Goal: Task Accomplishment & Management: Complete application form

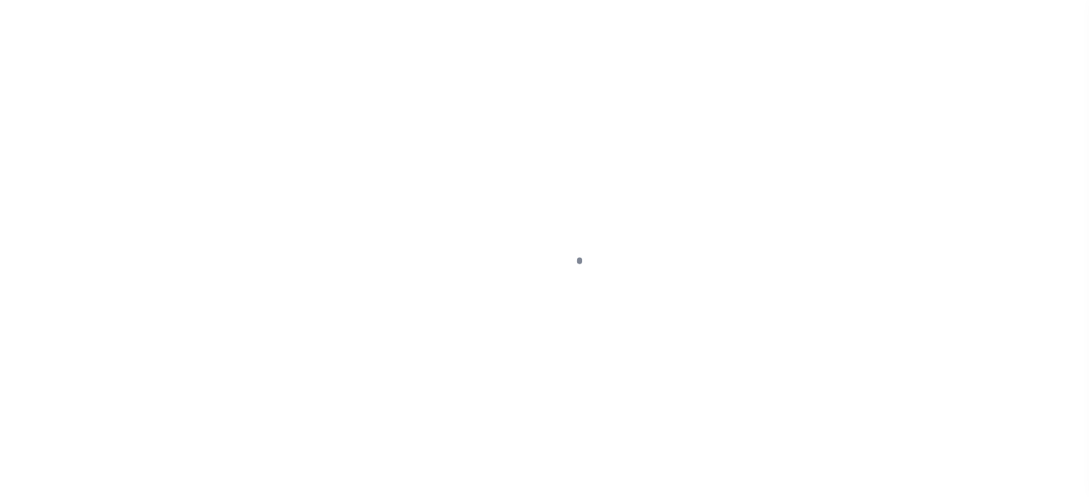
scroll to position [192, 0]
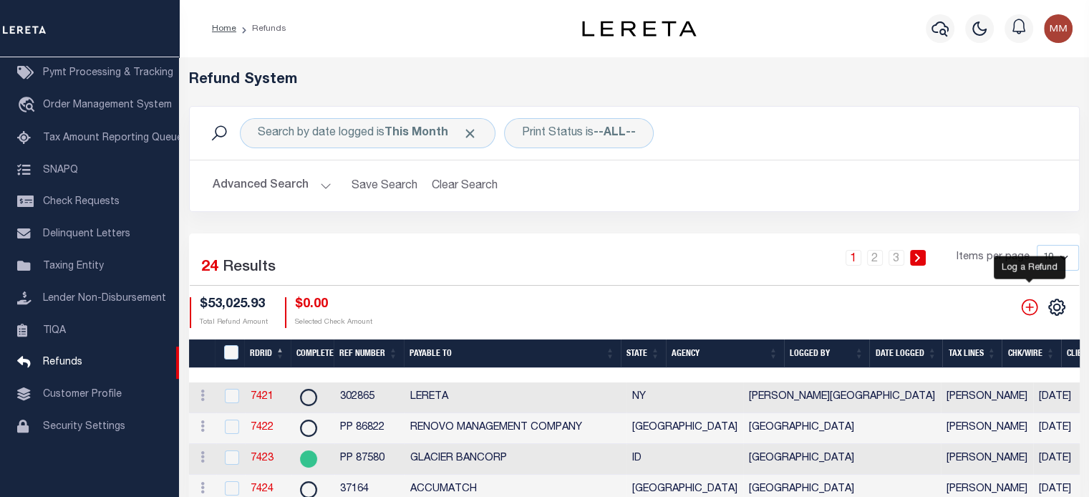
click at [1028, 304] on icon "" at bounding box center [1029, 307] width 19 height 19
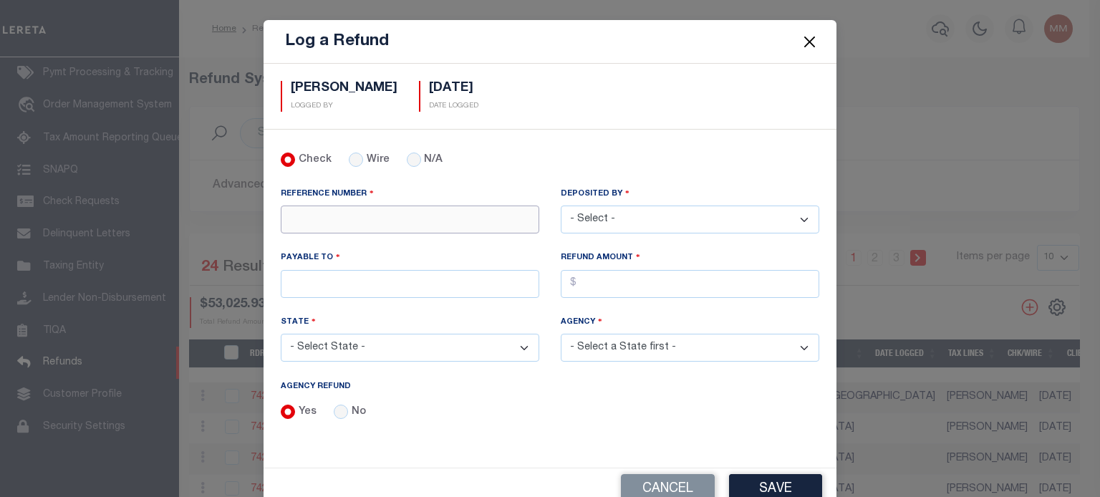
click at [301, 221] on input "REFERENCE NUMBER" at bounding box center [410, 220] width 259 height 28
type input "418"
click at [619, 218] on select "- Select - [PERSON_NAME] [PERSON_NAME] [PERSON_NAME] [PERSON_NAME] [PERSON_NAME…" at bounding box center [690, 220] width 259 height 28
select select "[PERSON_NAME]"
click at [561, 206] on select "- Select - [PERSON_NAME] [PERSON_NAME] [PERSON_NAME] [PERSON_NAME] [PERSON_NAME…" at bounding box center [690, 220] width 259 height 28
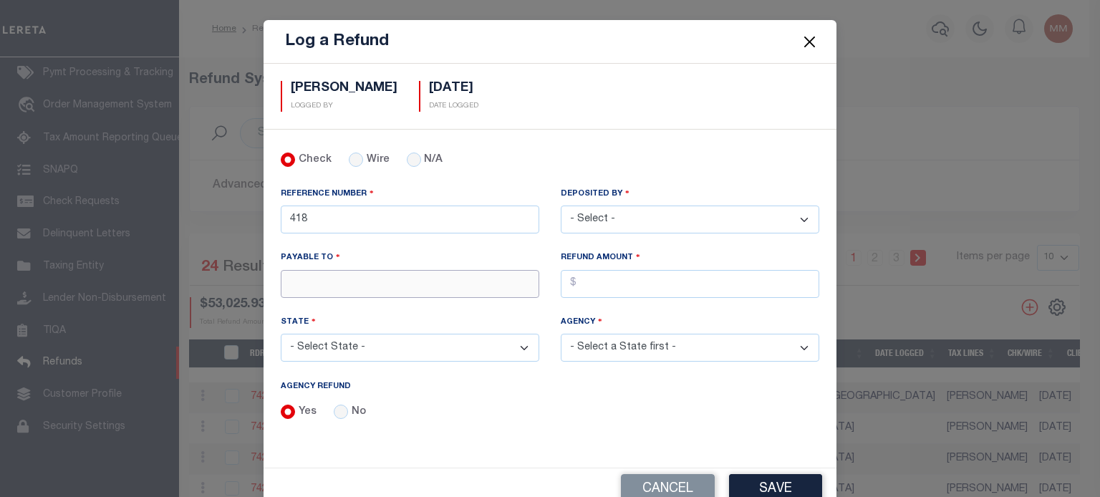
click at [306, 280] on input "PAYABLE TO" at bounding box center [410, 284] width 259 height 28
type input "s"
type input "LERETA"
click at [638, 279] on input "AGENCY REFUND" at bounding box center [690, 284] width 259 height 28
type input "$"
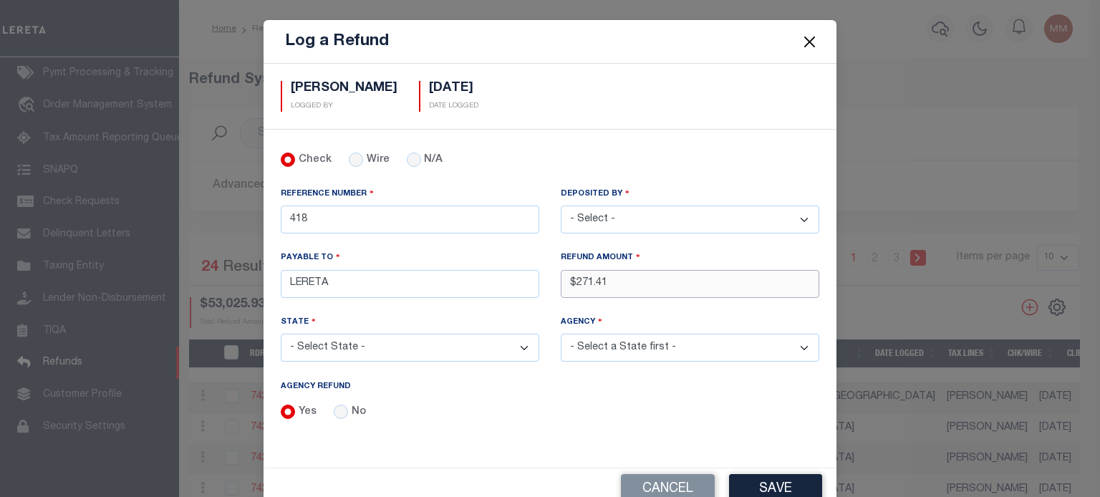
type input "$271.41"
click at [416, 344] on select "- Select State - [US_STATE] AL AR AZ CA CO [GEOGRAPHIC_DATA] [GEOGRAPHIC_DATA] …" at bounding box center [410, 348] width 259 height 28
select select "[GEOGRAPHIC_DATA]"
click at [281, 334] on select "- Select State - [US_STATE] AL AR AZ CA CO [GEOGRAPHIC_DATA] [GEOGRAPHIC_DATA] …" at bounding box center [410, 348] width 259 height 28
drag, startPoint x: 636, startPoint y: 344, endPoint x: 640, endPoint y: 338, distance: 7.7
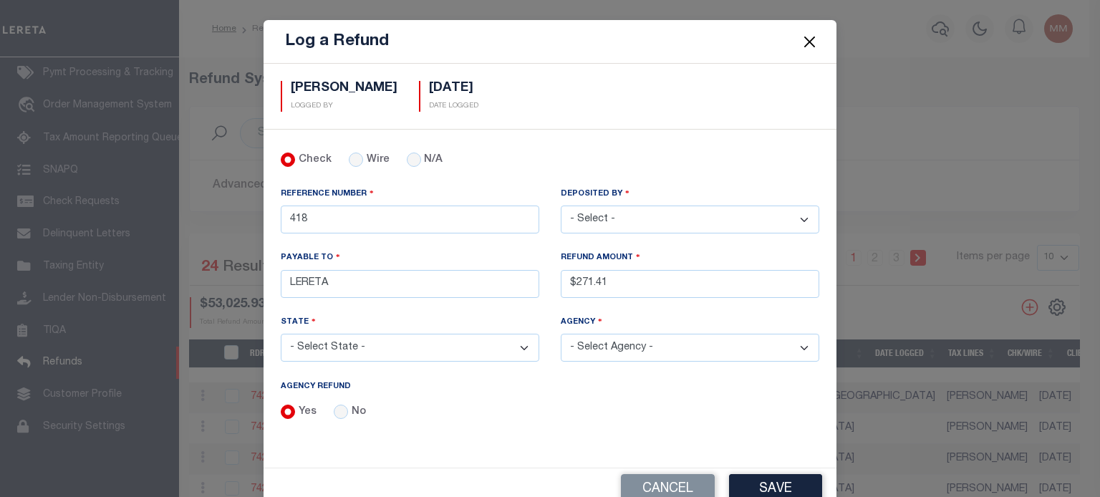
click at [640, 338] on select "- Select Agency - [PERSON_NAME][GEOGRAPHIC_DATA] IRR DIST #19 [GEOGRAPHIC_DATA]…" at bounding box center [690, 348] width 259 height 28
select select "4836100000"
click at [561, 334] on select "- Select Agency - [PERSON_NAME][GEOGRAPHIC_DATA] IRR DIST #19 [GEOGRAPHIC_DATA]…" at bounding box center [690, 348] width 259 height 28
click at [770, 481] on button "Save" at bounding box center [775, 489] width 93 height 31
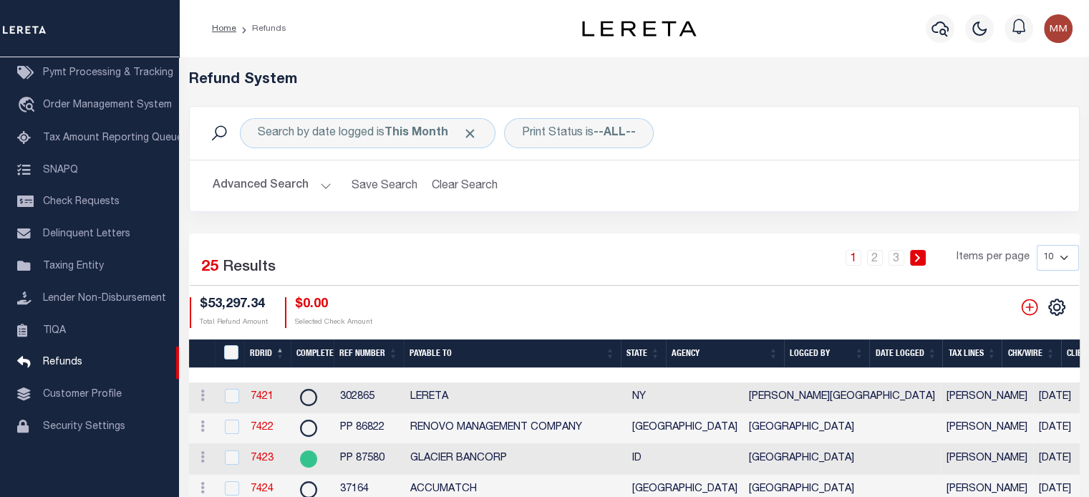
click at [904, 354] on th "Date Logged" at bounding box center [905, 353] width 73 height 29
click at [913, 354] on th "Date Logged" at bounding box center [905, 353] width 73 height 29
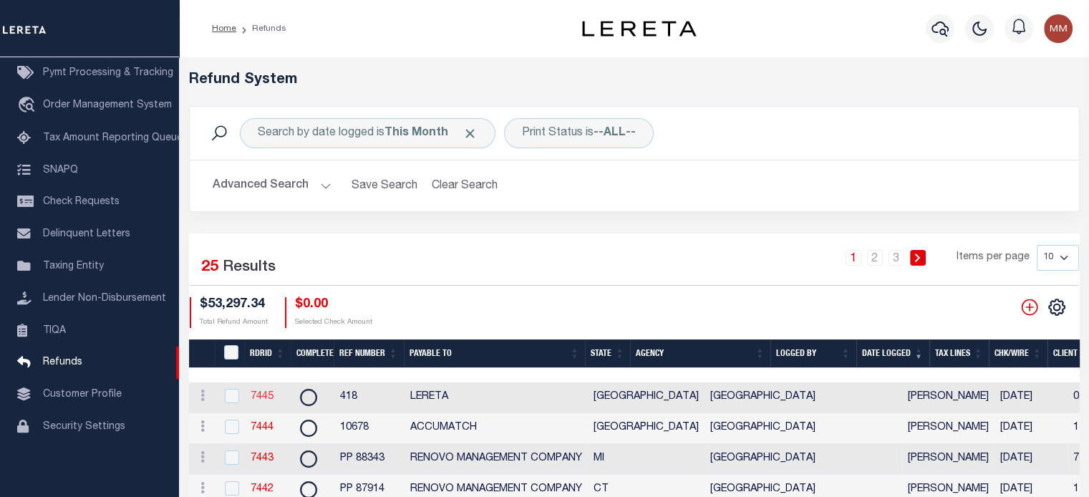
click at [265, 396] on link "7445" at bounding box center [262, 397] width 23 height 10
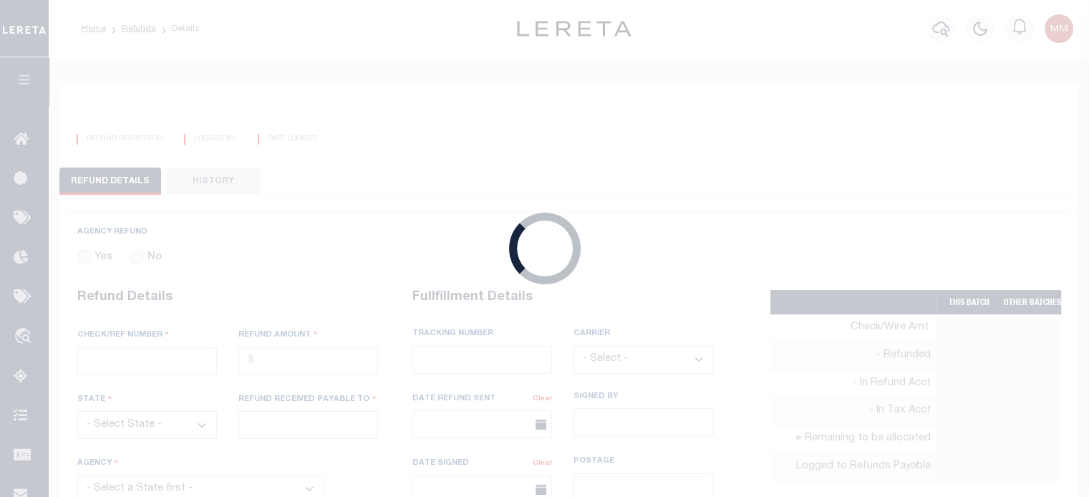
radio input "true"
type input "418"
type input "$271.41"
select select "[GEOGRAPHIC_DATA]"
type input "LERETA"
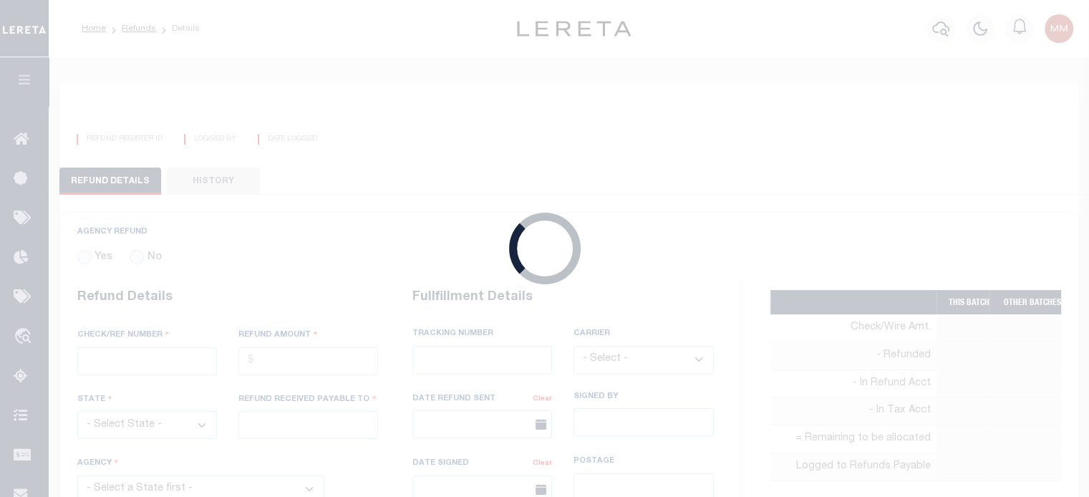
select select
type input "[PERSON_NAME]"
type input "[DATE]"
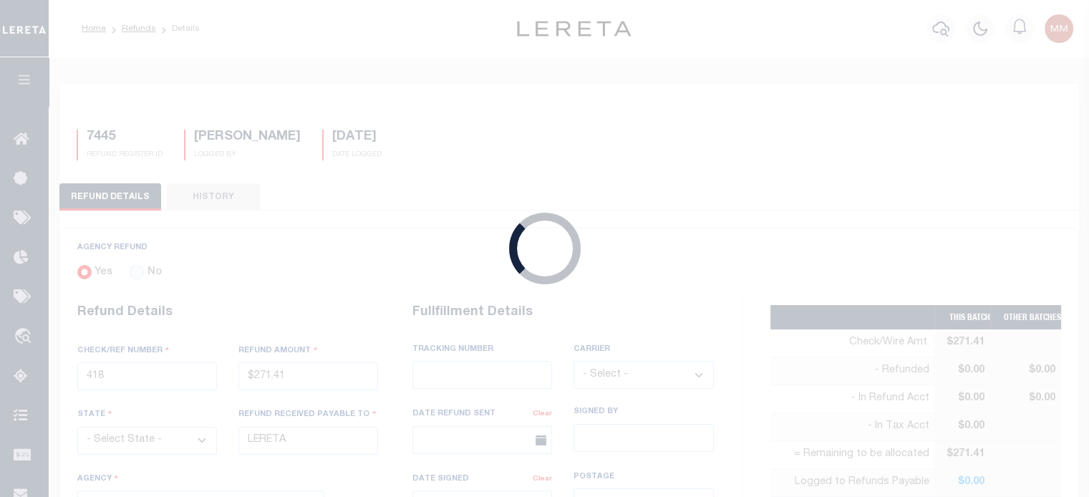
select select "4836100000"
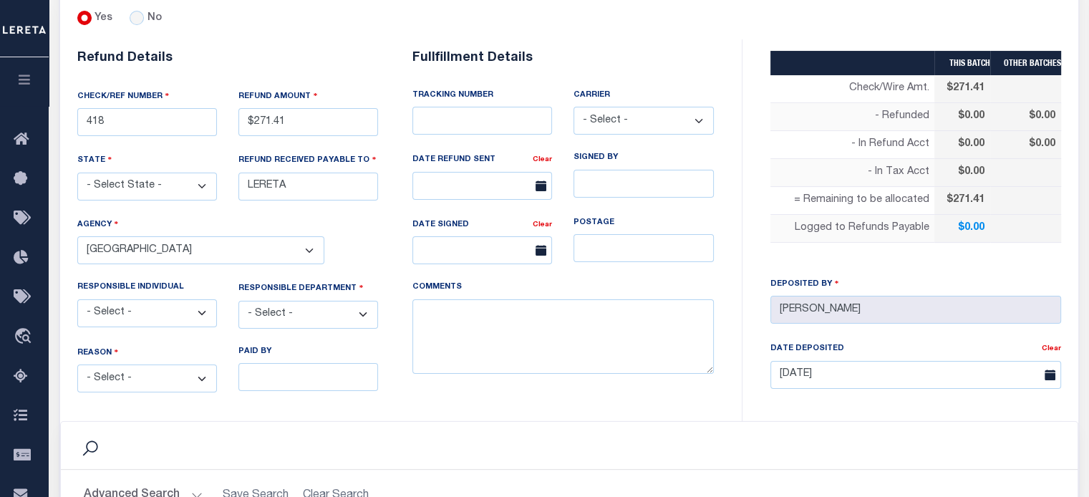
scroll to position [286, 0]
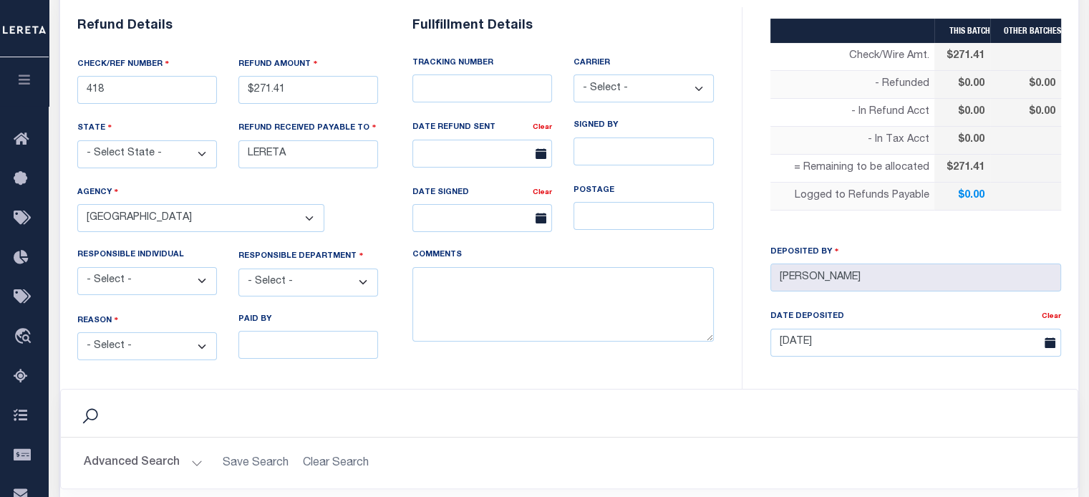
click at [131, 348] on select "- Select - Change In Value Discount Applied Duplicate Payment Exemption Applied…" at bounding box center [147, 346] width 140 height 28
select select "OVP"
click at [77, 332] on select "- Select - Change In Value Discount Applied Duplicate Payment Exemption Applied…" at bounding box center [147, 346] width 140 height 28
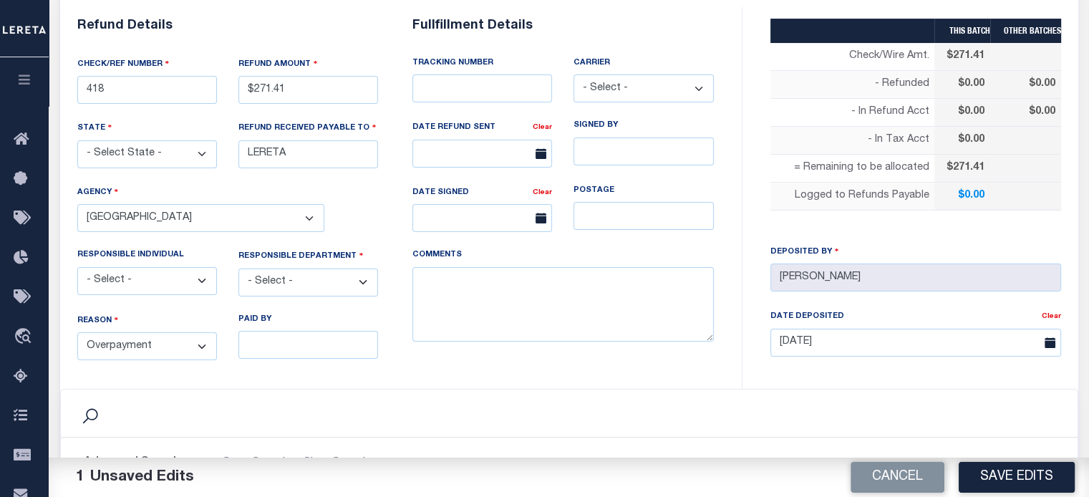
click at [304, 282] on select "- Select - 3rd Party Accounting AI Collector Customer Customer Service FactR JA…" at bounding box center [308, 283] width 140 height 28
select select "COL"
click at [238, 269] on select "- Select - 3rd Party Accounting AI Collector Customer Customer Service FactR JA…" at bounding box center [308, 283] width 140 height 28
click at [447, 289] on textarea "COMMENTS" at bounding box center [562, 304] width 301 height 75
type textarea "DEPOSITING CK [DATE]"
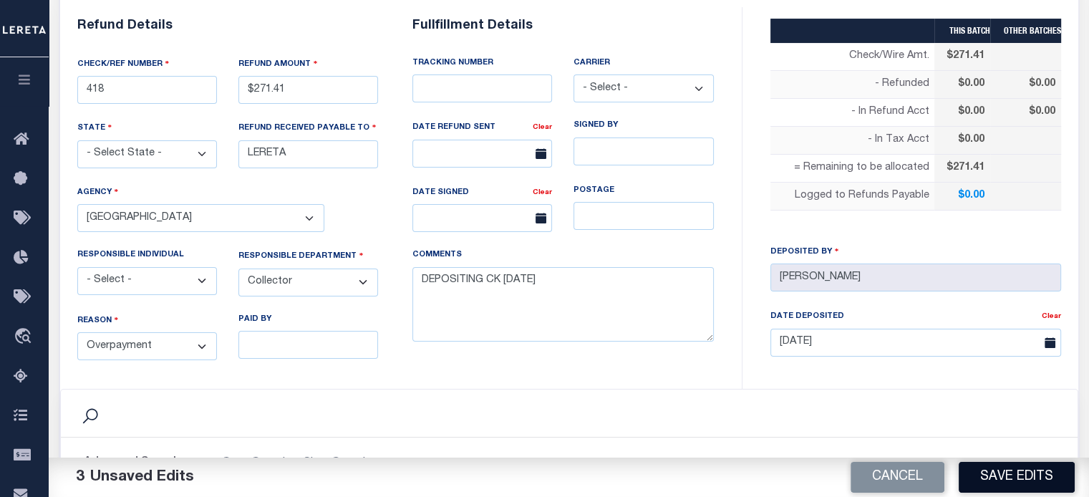
click at [1014, 470] on button "Save Edits" at bounding box center [1017, 477] width 116 height 31
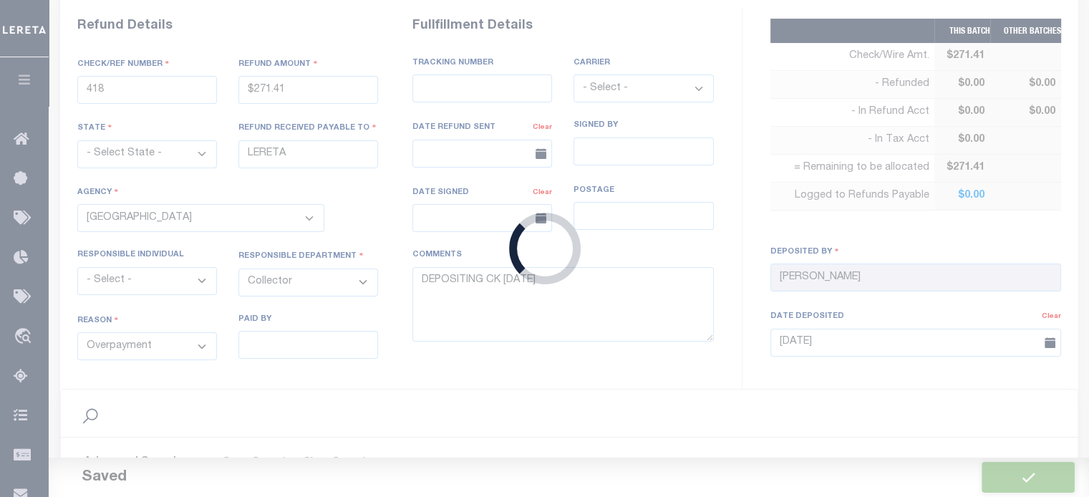
type input "$271.41"
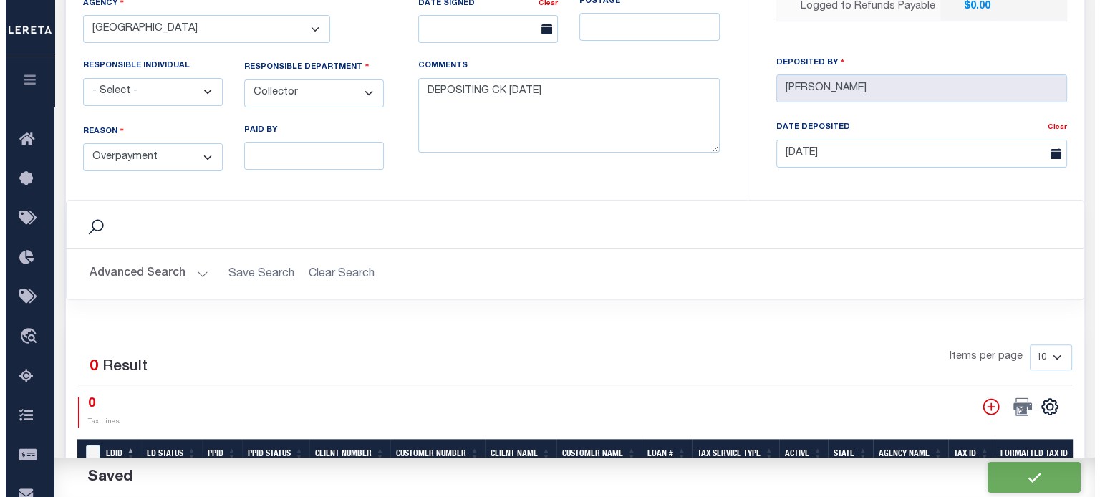
scroll to position [501, 0]
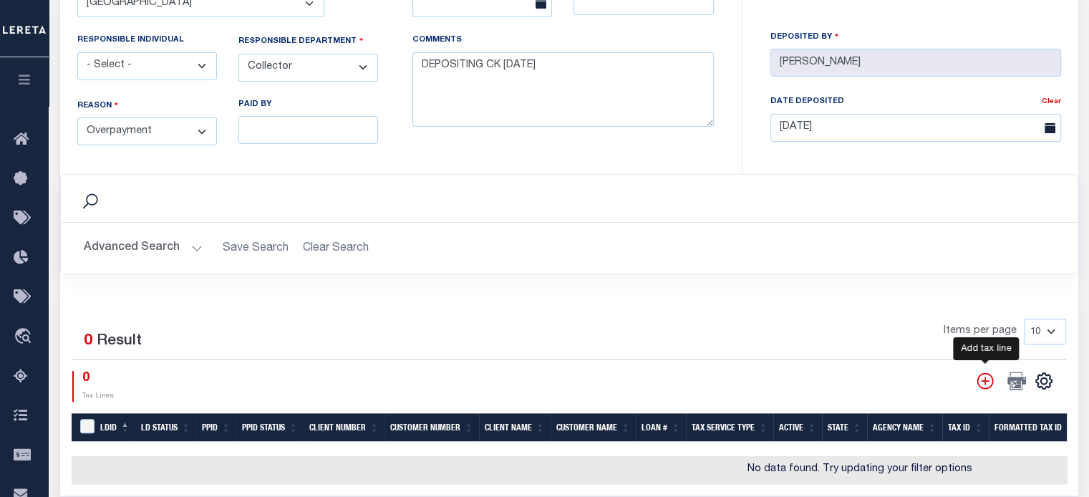
click at [979, 376] on icon "" at bounding box center [985, 381] width 19 height 19
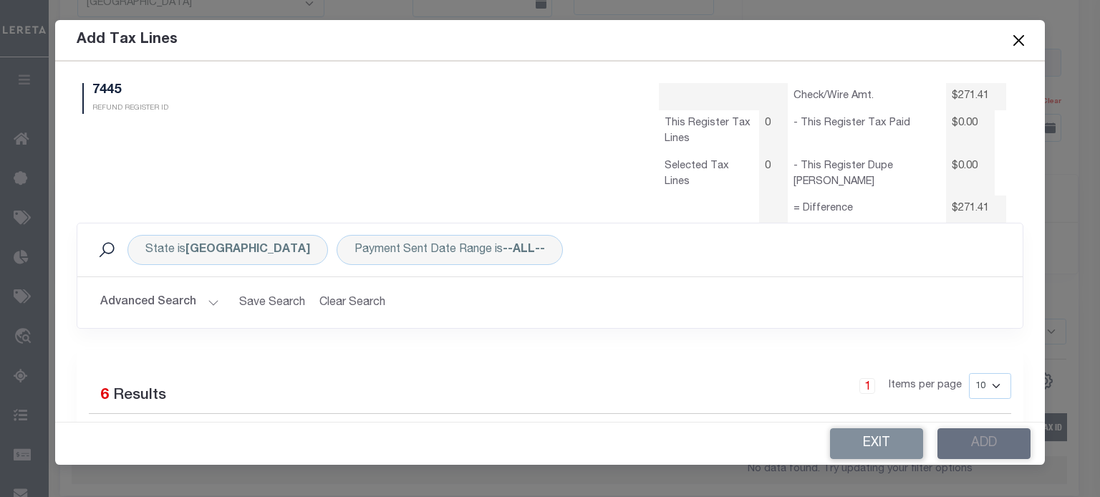
click at [166, 302] on button "Advanced Search" at bounding box center [159, 303] width 119 height 28
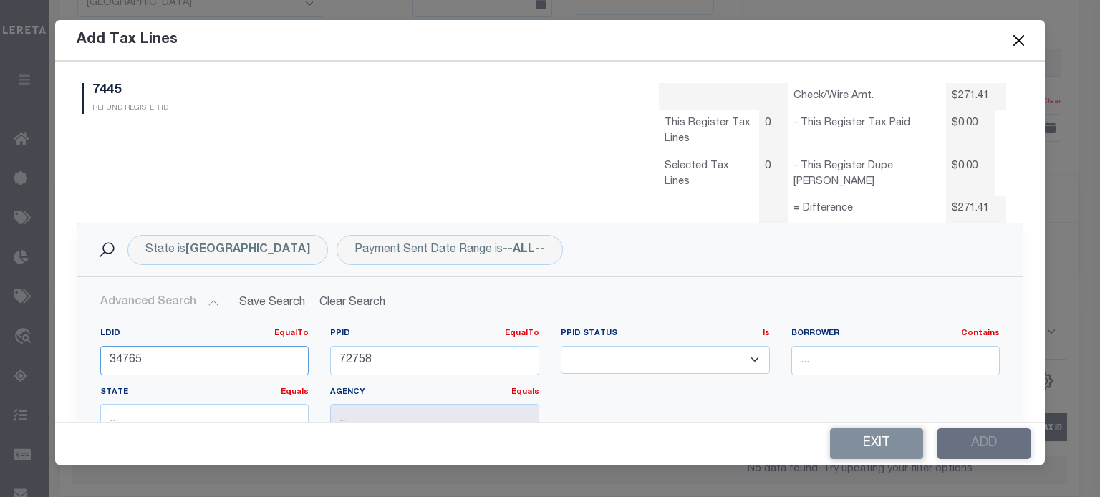
drag, startPoint x: 165, startPoint y: 357, endPoint x: -77, endPoint y: 325, distance: 244.9
click at [0, 325] on html "Home Refunds Details Profile Sign out" at bounding box center [550, 107] width 1100 height 1216
type input "4"
type input "41269"
click at [412, 352] on input "72758" at bounding box center [434, 360] width 209 height 29
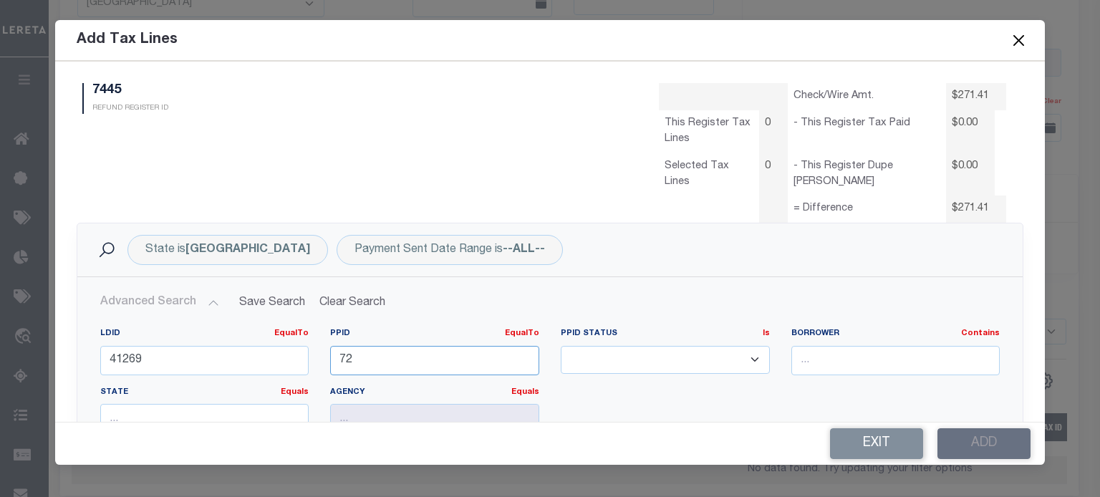
type input "7"
type input "81322"
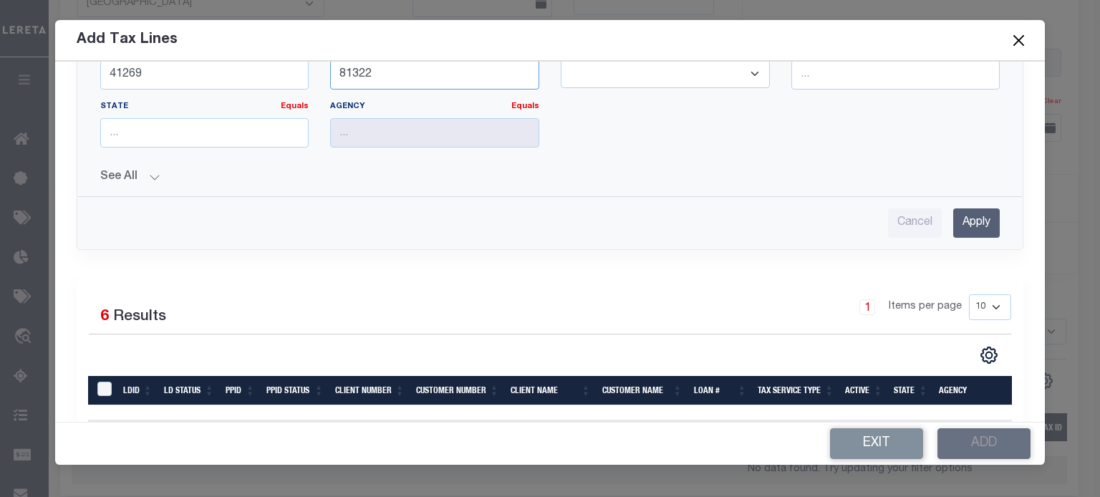
scroll to position [286, 0]
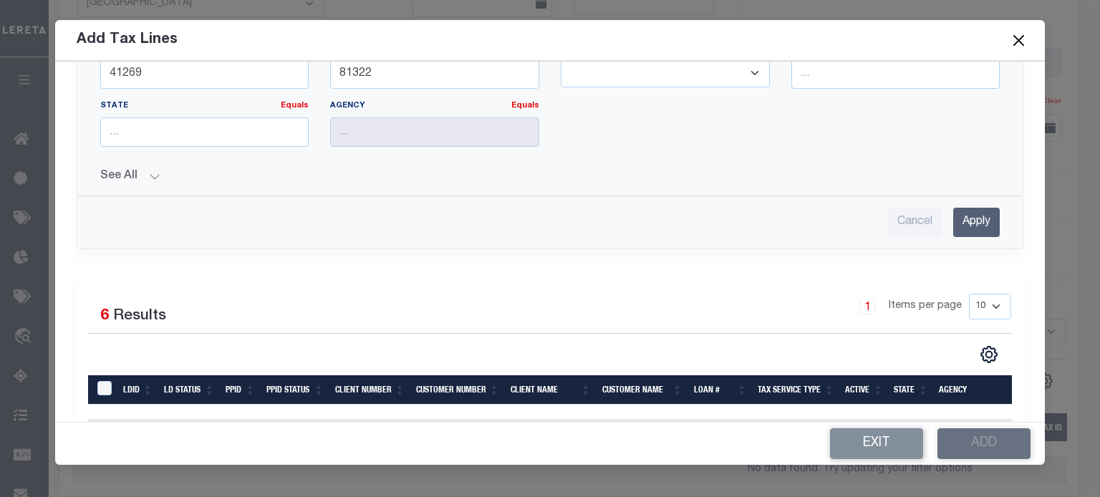
click at [962, 212] on input "Apply" at bounding box center [976, 222] width 47 height 29
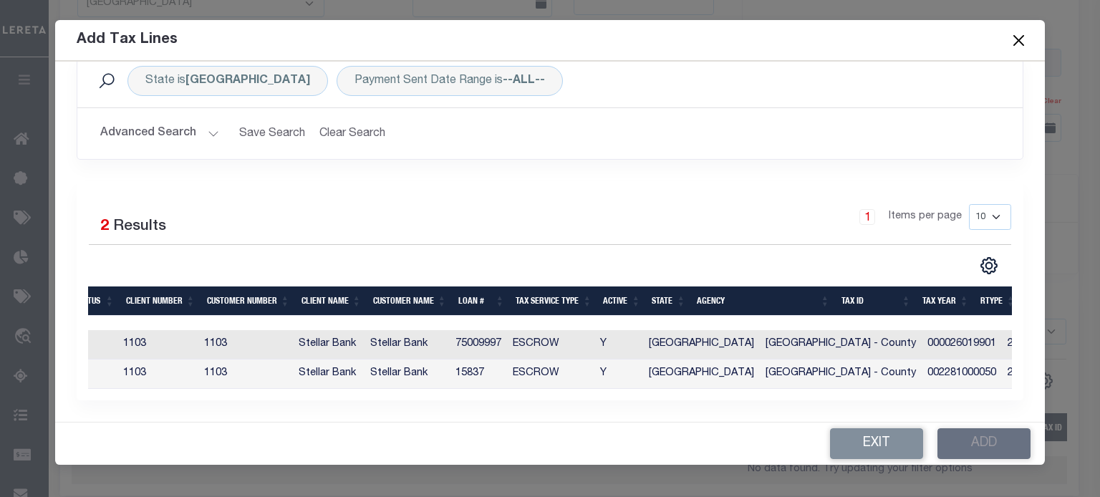
scroll to position [0, 142]
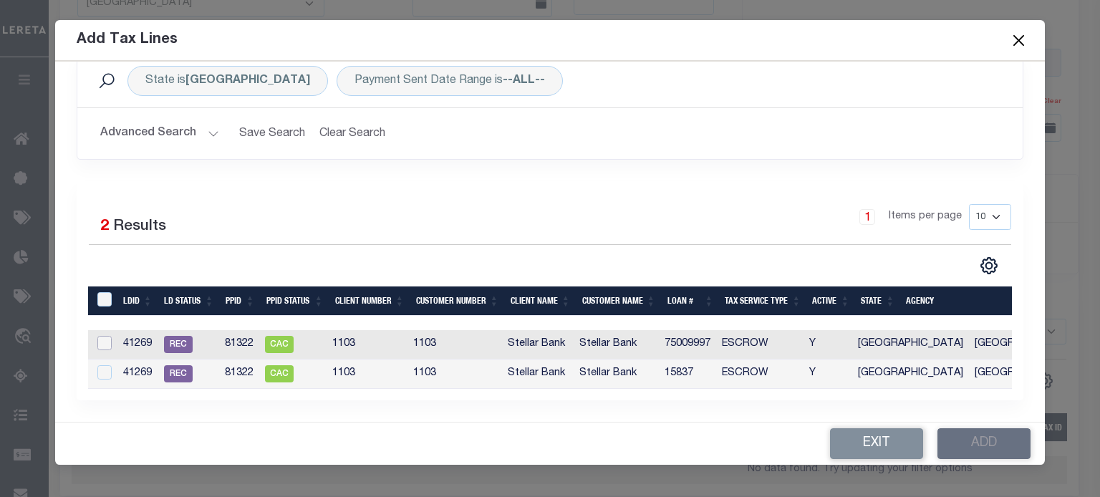
click at [102, 336] on input "checkbox" at bounding box center [104, 343] width 14 height 14
checkbox input "true"
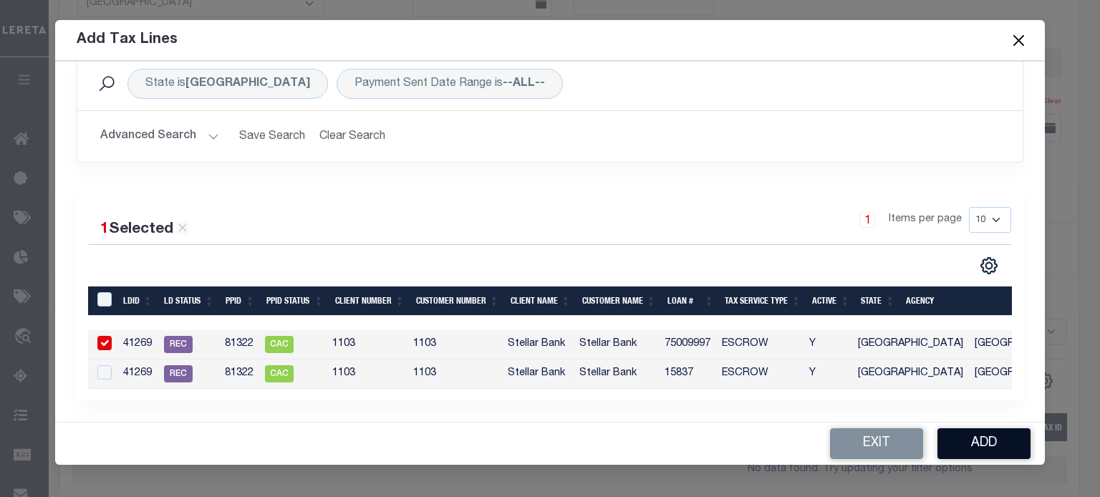
click at [980, 443] on button "Add" at bounding box center [983, 443] width 93 height 31
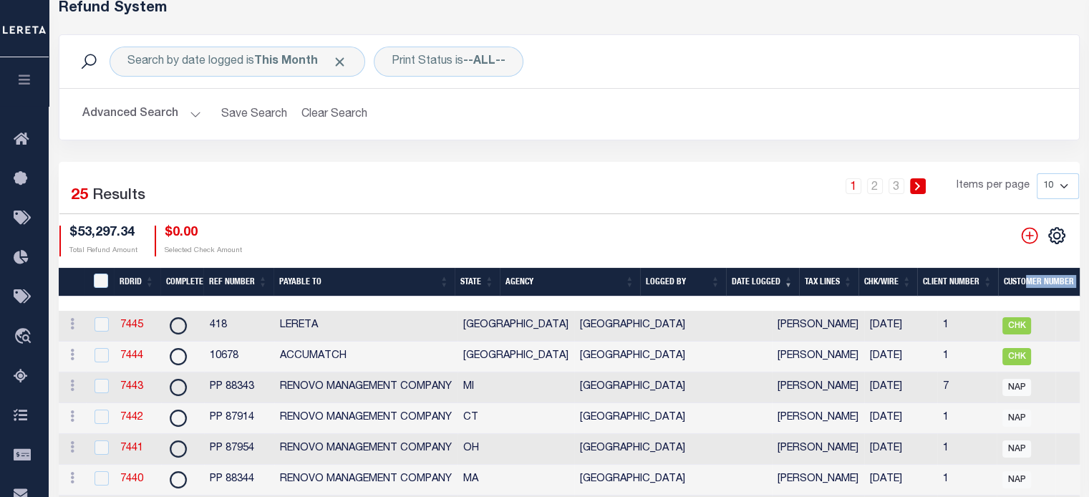
drag, startPoint x: 374, startPoint y: 300, endPoint x: 1030, endPoint y: 294, distance: 656.7
click at [1030, 294] on div "RDRID Complete Ref Number Payable To State Agency Logged By Date Logged Tax Lin…" at bounding box center [569, 444] width 1021 height 352
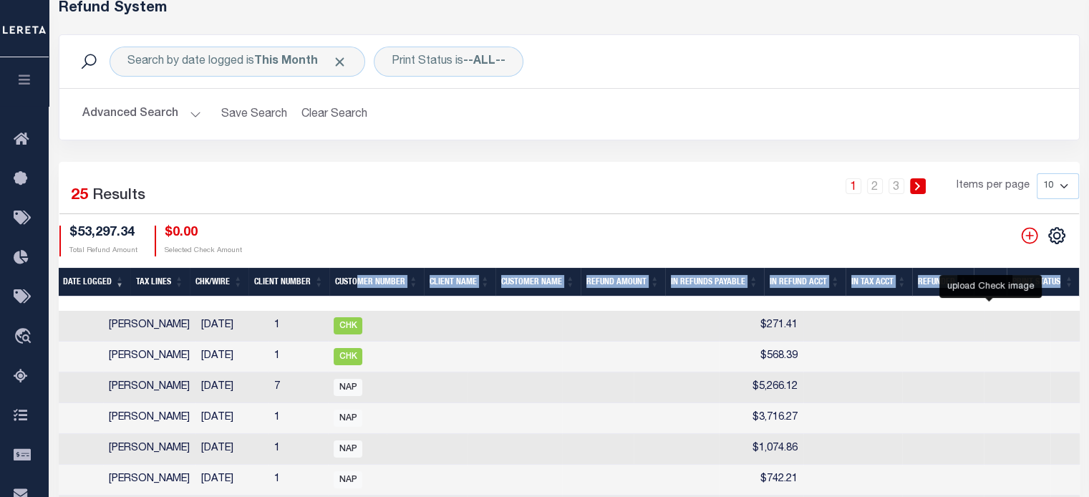
checkbox input "true"
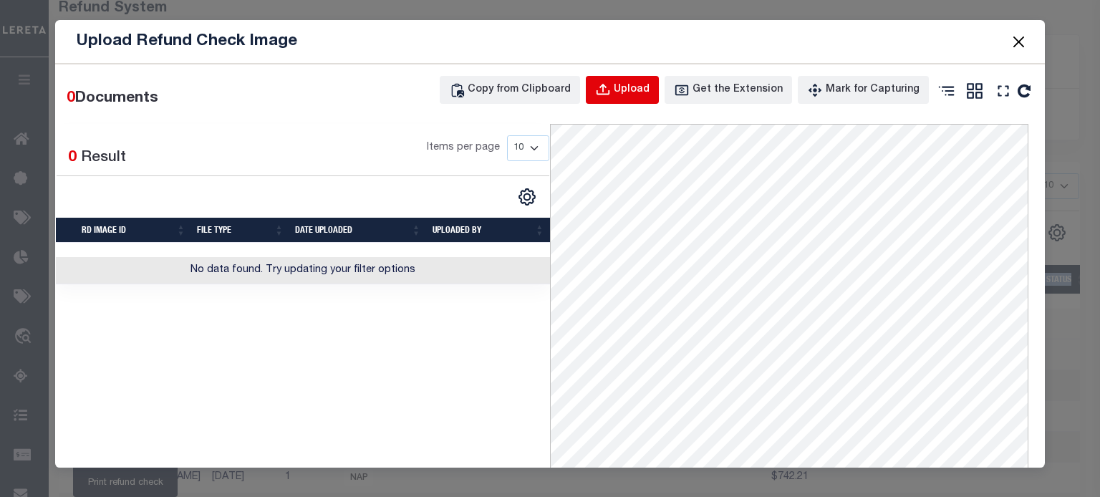
click at [648, 90] on div "Upload" at bounding box center [632, 90] width 36 height 16
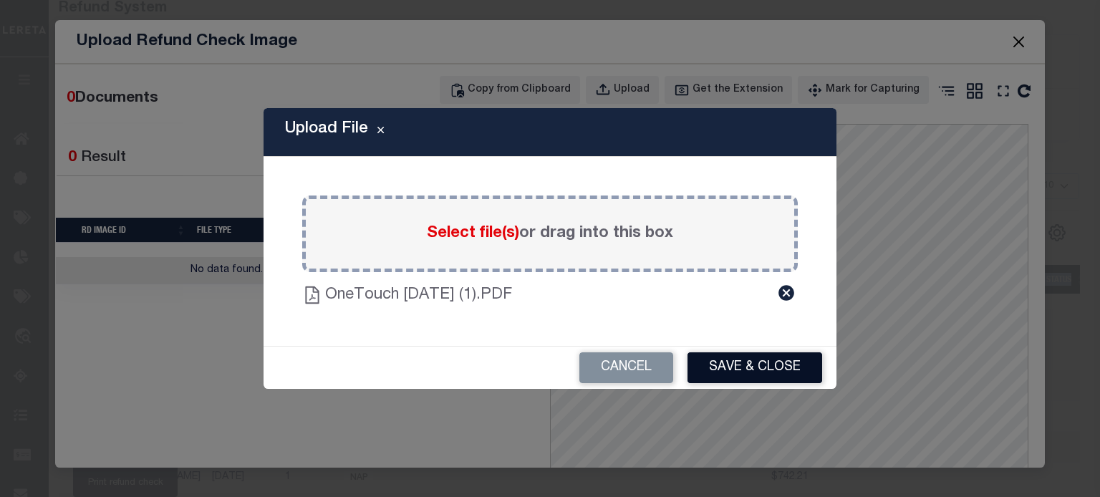
click at [743, 367] on button "Save & Close" at bounding box center [754, 367] width 135 height 31
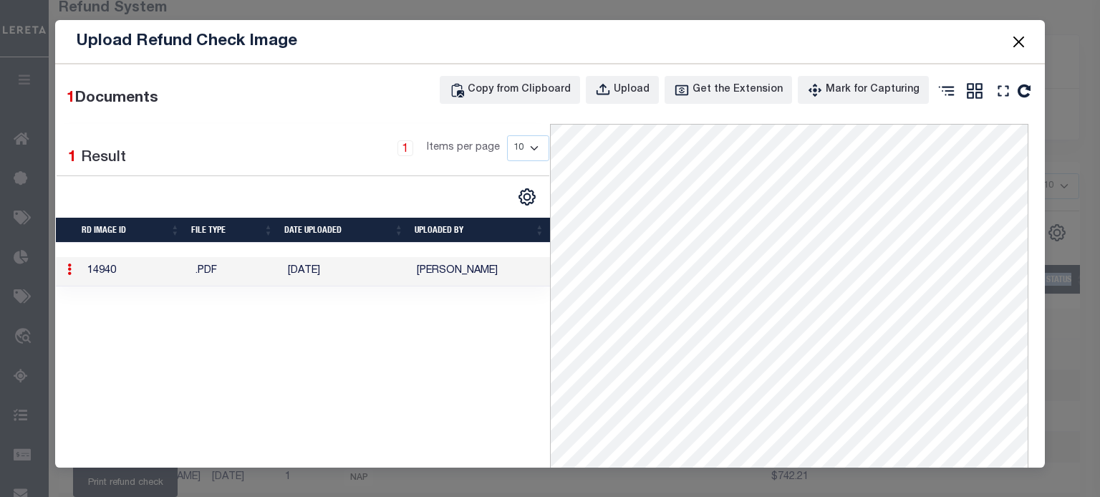
click at [1018, 46] on button "Close" at bounding box center [1018, 41] width 19 height 19
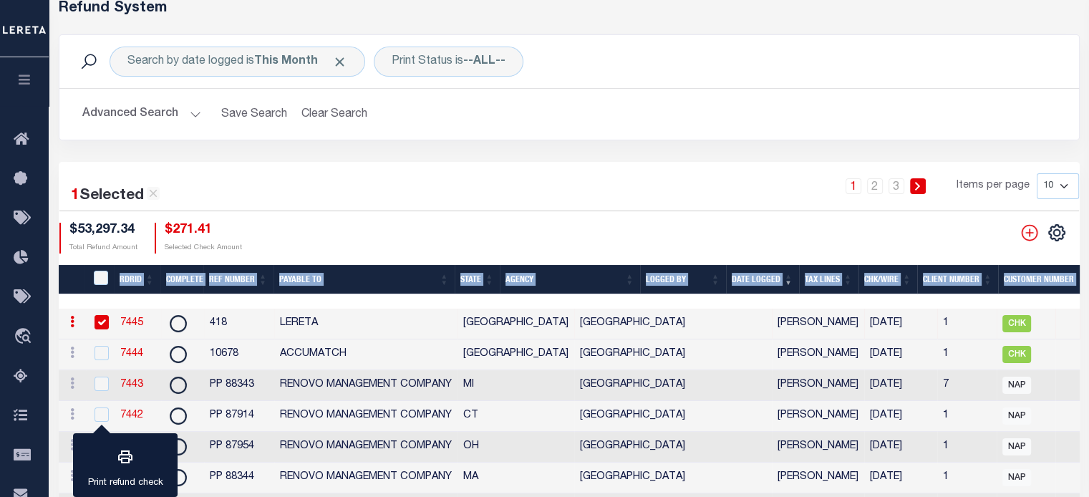
click at [127, 320] on link "7445" at bounding box center [131, 323] width 23 height 10
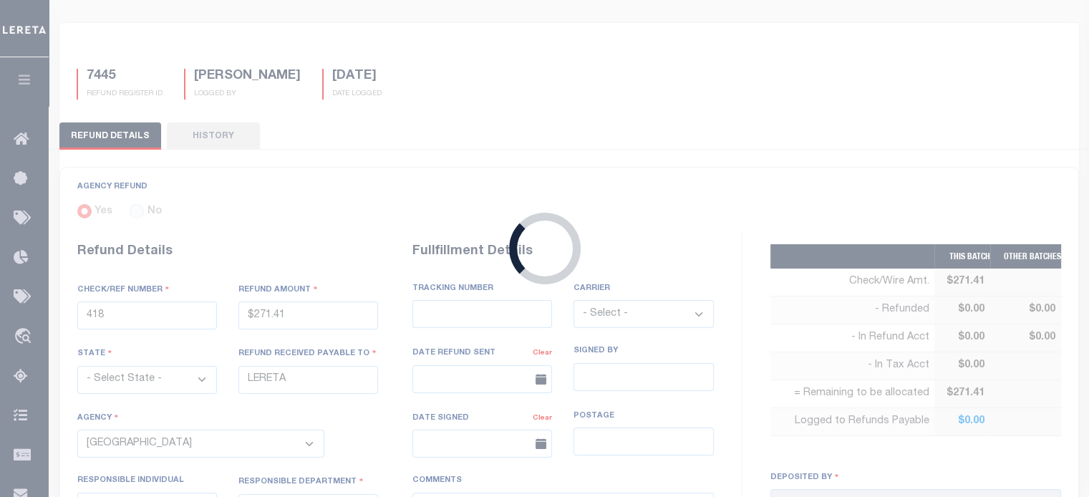
scroll to position [21, 0]
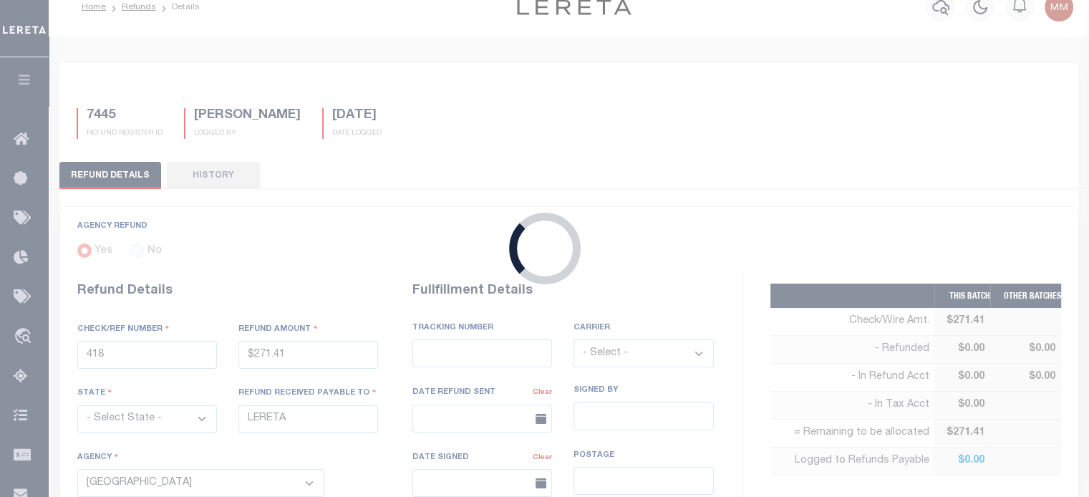
type input "$271.41"
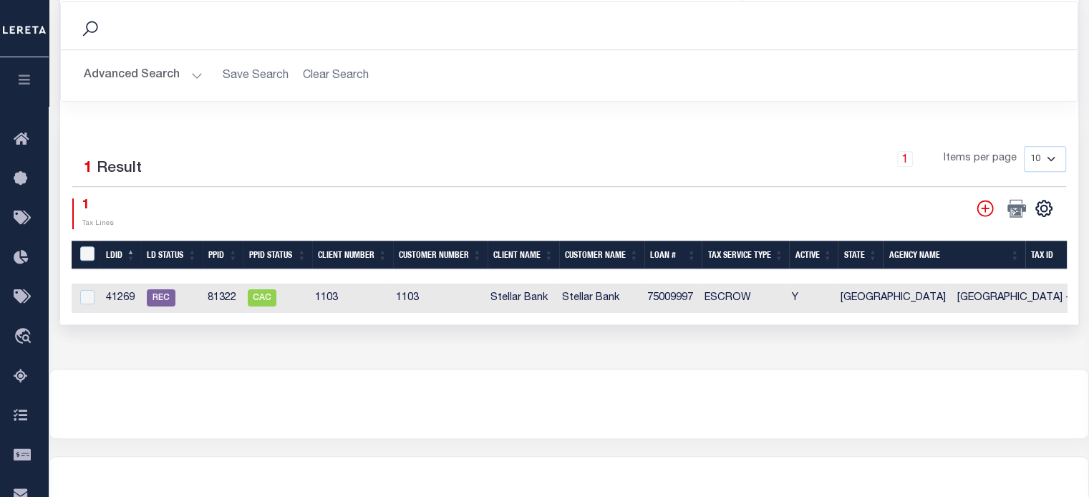
scroll to position [723, 0]
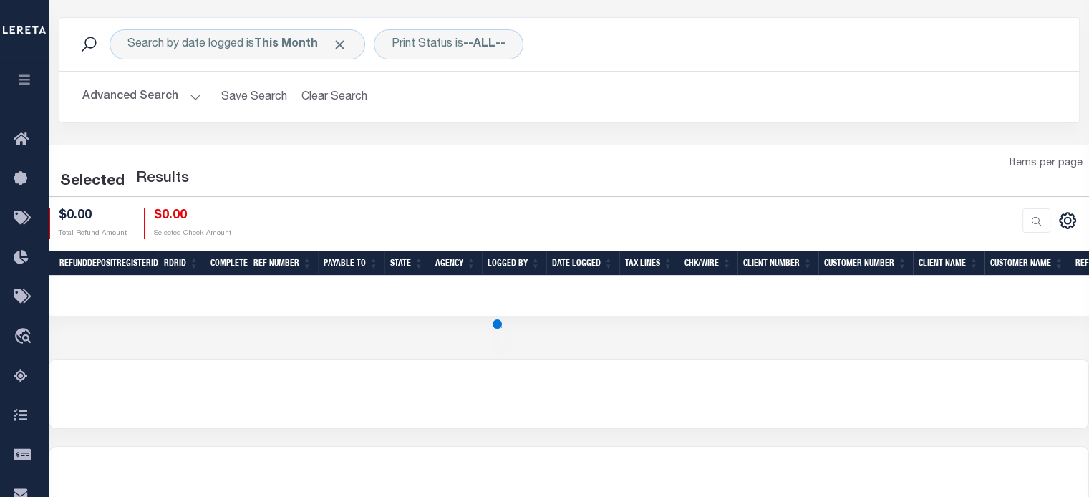
scroll to position [72, 0]
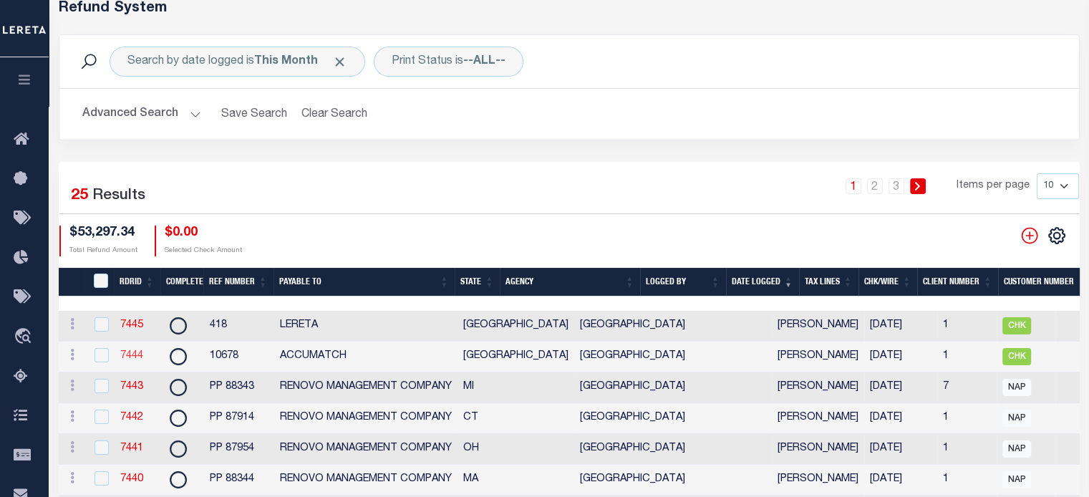
click at [130, 361] on link "7444" at bounding box center [131, 356] width 23 height 10
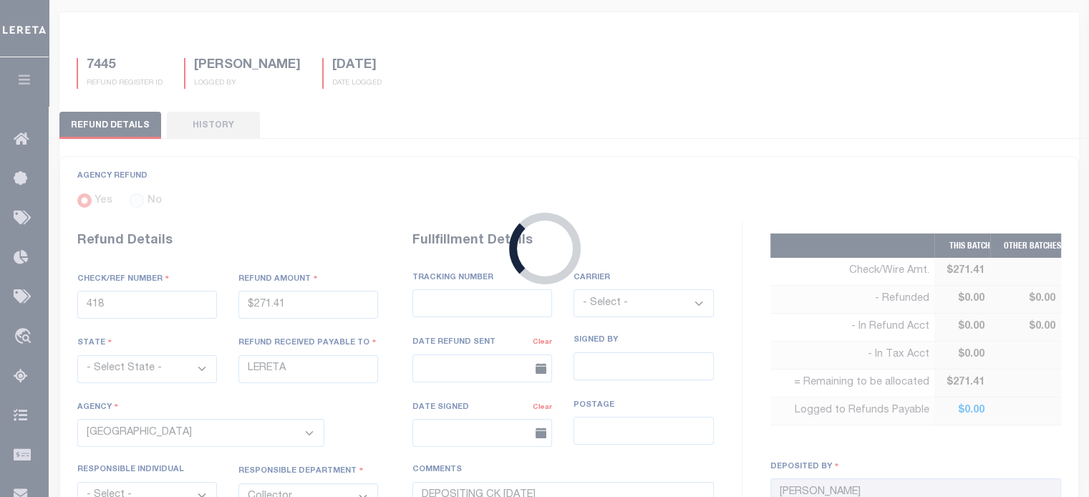
type input "10678"
type input "$568.39"
type input "ACCUMATCH"
select select "4847300000"
type textarea "ENDORSING CK TO LENDER"
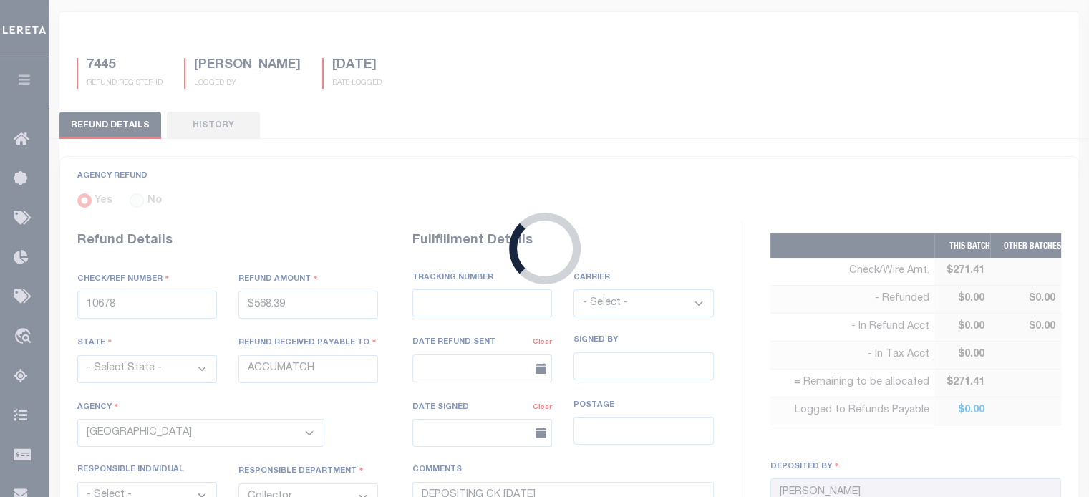
type input "[DATE]"
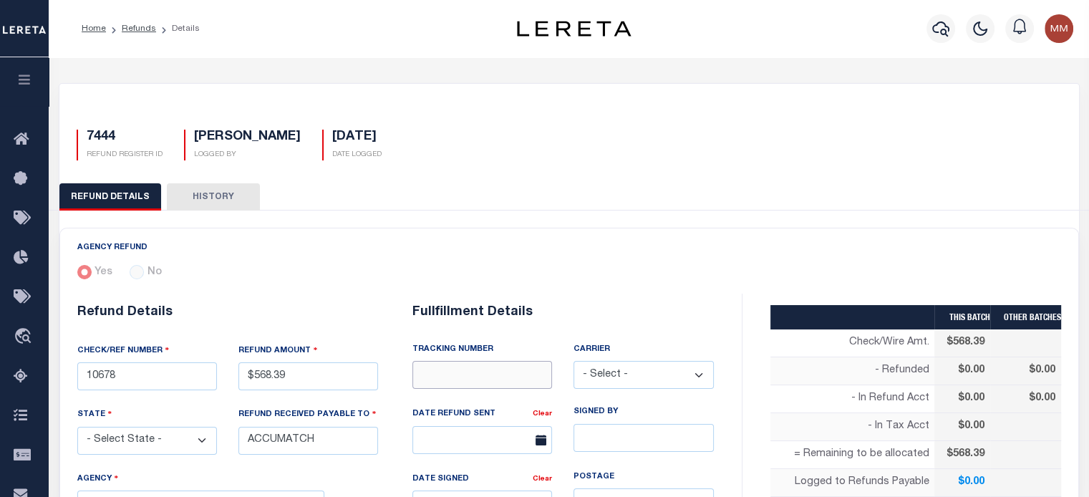
click at [454, 377] on input "text" at bounding box center [482, 375] width 140 height 28
type input "8836 8275 9680"
drag, startPoint x: 598, startPoint y: 376, endPoint x: 598, endPoint y: 384, distance: 7.9
click at [598, 376] on select "- Select - Fedex USPS" at bounding box center [644, 375] width 140 height 28
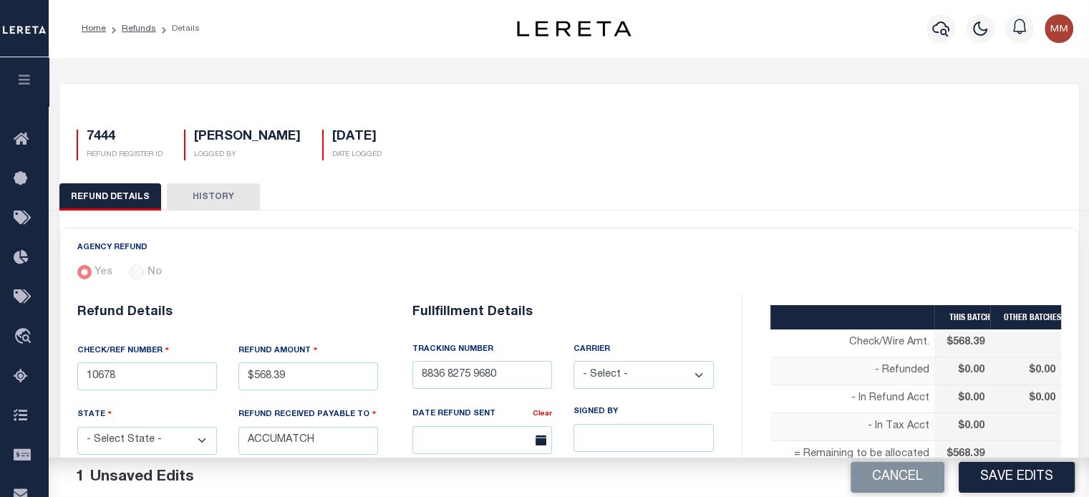
select select "FDX"
click at [574, 361] on select "- Select - Fedex USPS" at bounding box center [644, 375] width 140 height 28
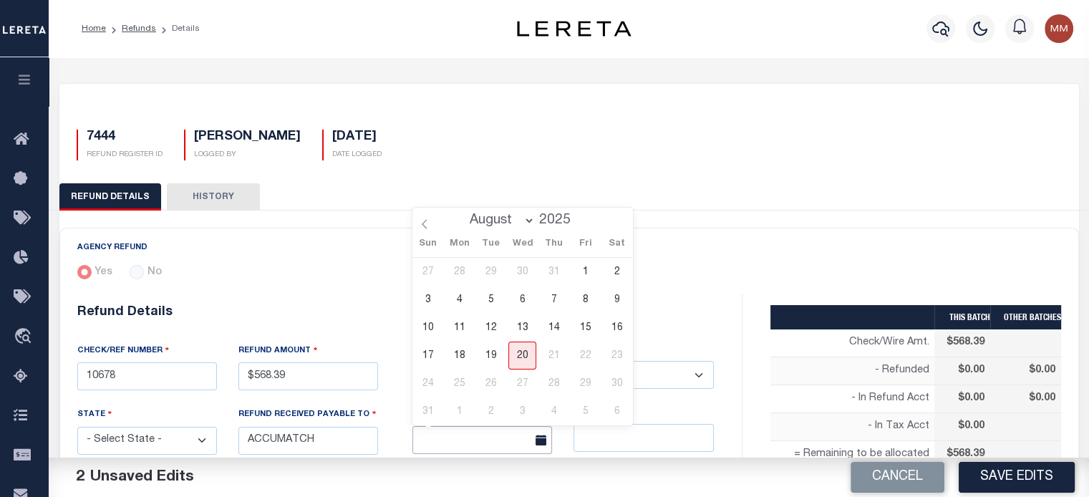
click at [483, 443] on input "text" at bounding box center [482, 440] width 140 height 28
click at [521, 353] on span "20" at bounding box center [522, 356] width 28 height 28
type input "[DATE]"
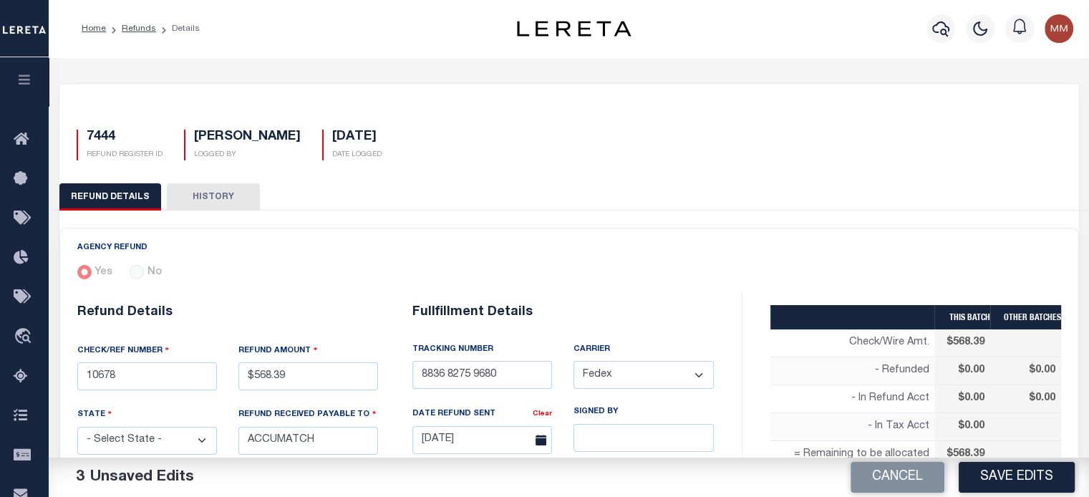
click at [1015, 475] on button "Save Edits" at bounding box center [1017, 477] width 116 height 31
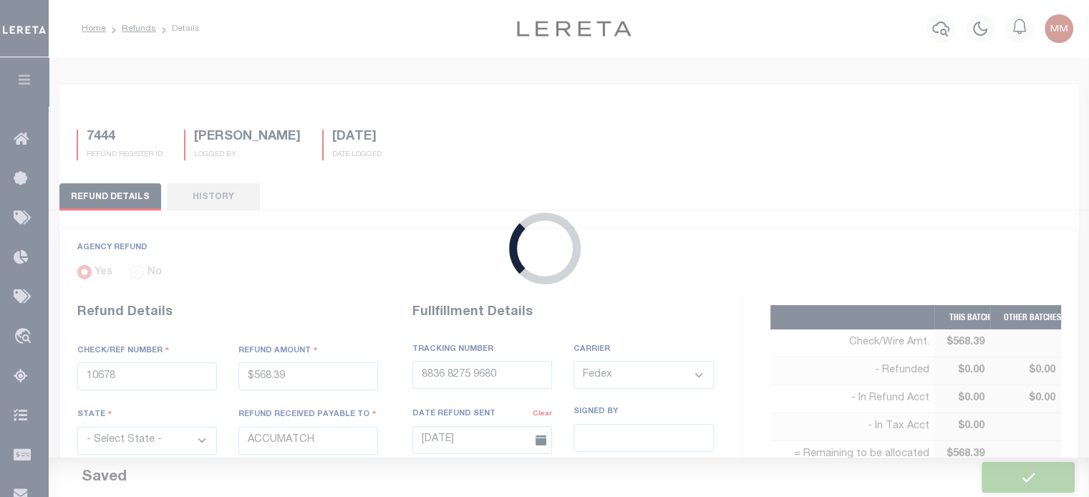
type input "$568.39"
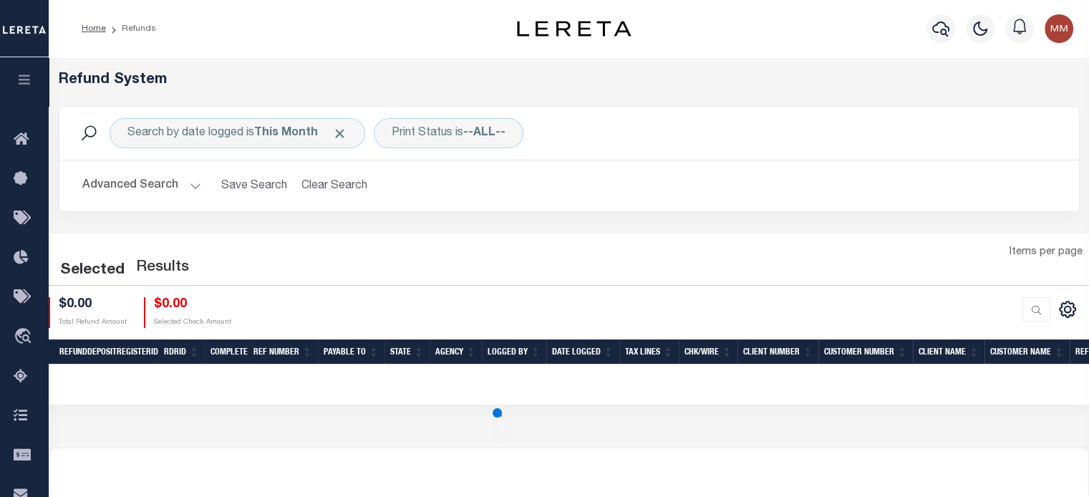
scroll to position [72, 0]
